Goal: Find specific page/section: Find specific page/section

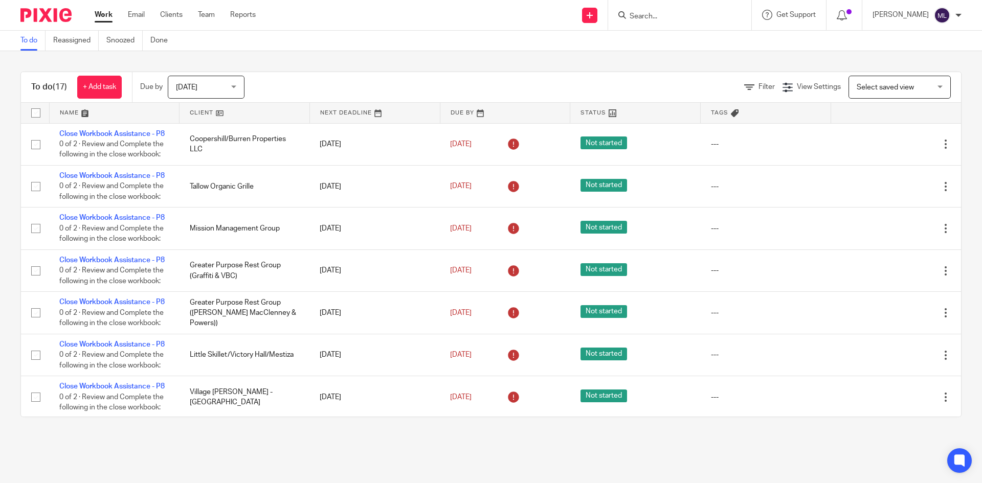
click at [671, 18] on input "Search" at bounding box center [675, 16] width 92 height 9
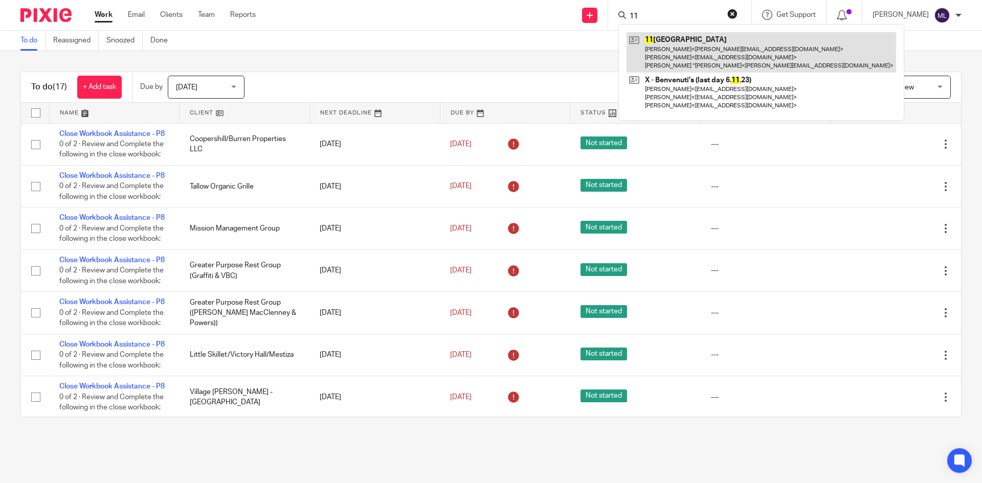
type input "11"
click at [667, 41] on link at bounding box center [762, 52] width 270 height 40
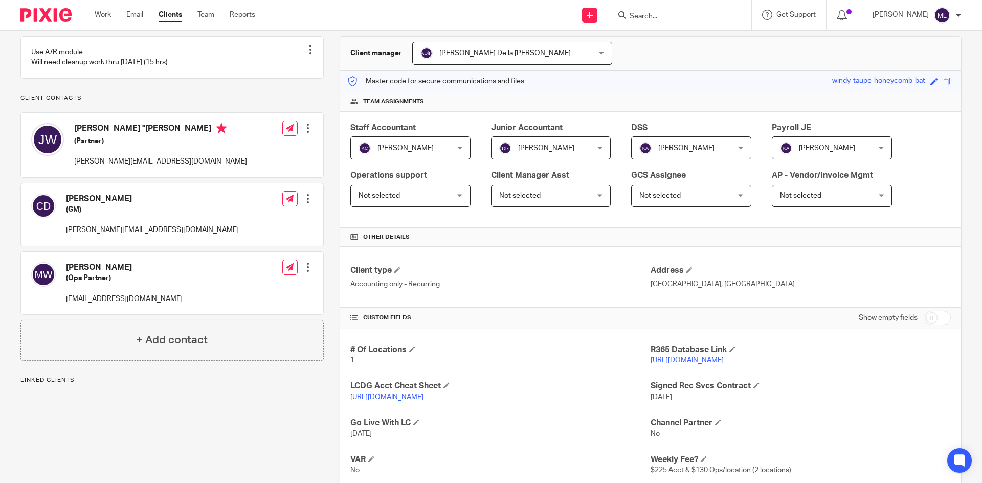
scroll to position [102, 0]
